Goal: Information Seeking & Learning: Learn about a topic

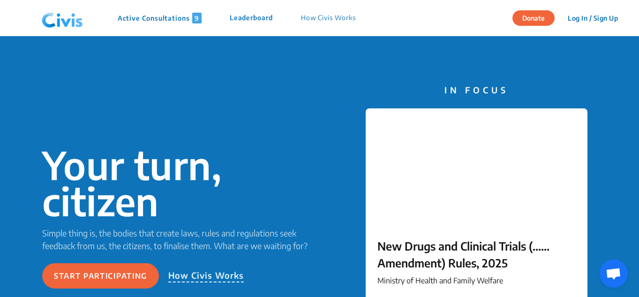
click at [182, 15] on p "Active Consultations 9" at bounding box center [160, 18] width 84 height 11
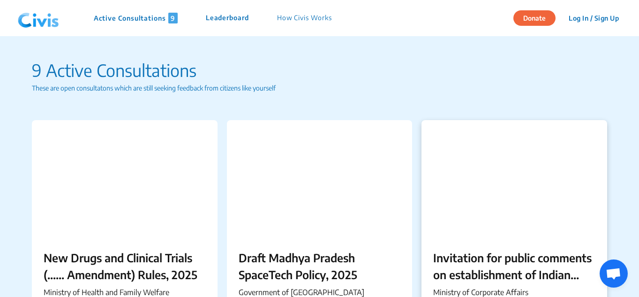
scroll to position [94, 0]
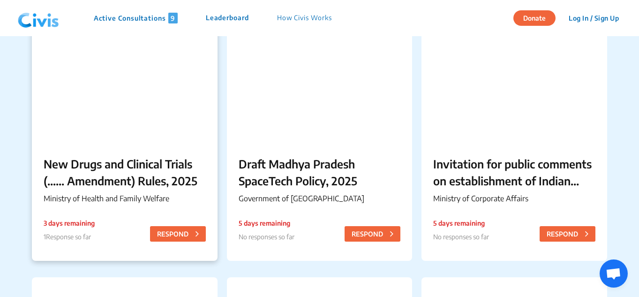
click at [81, 168] on p "New Drugs and Clinical Trials (...... Amendment) Rules, 2025" at bounding box center [125, 172] width 162 height 34
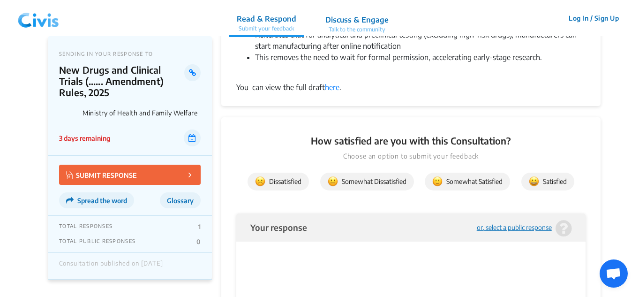
scroll to position [188, 0]
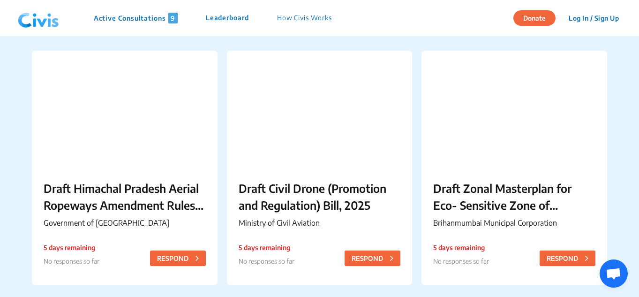
scroll to position [328, 0]
